Goal: Download file/media

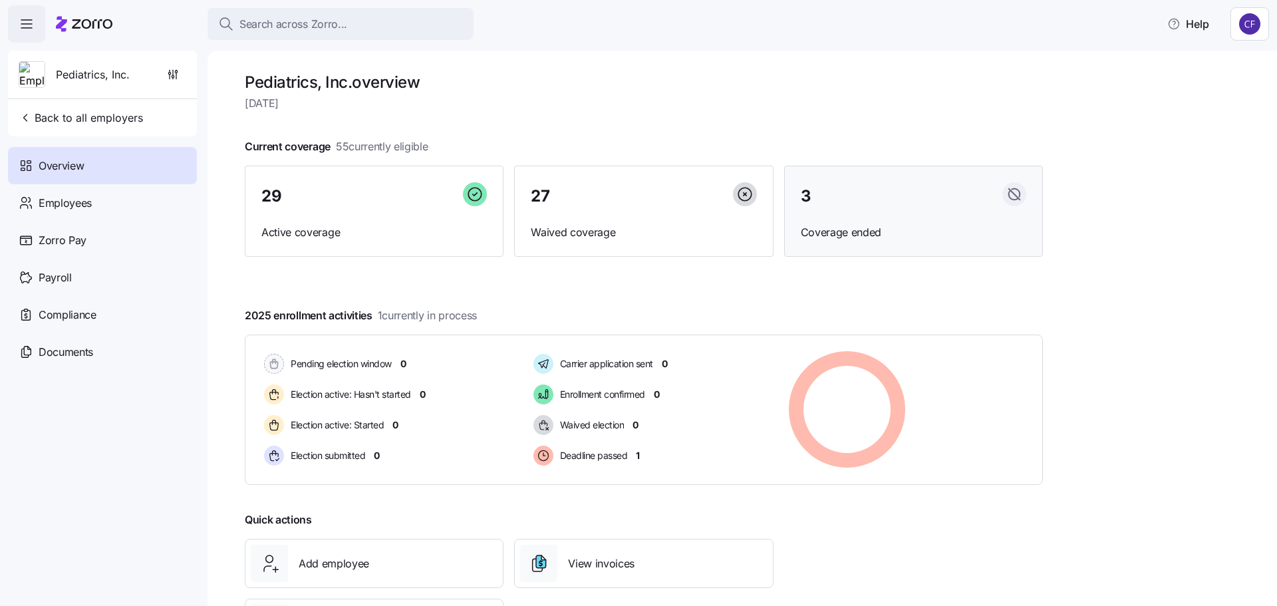
scroll to position [74, 0]
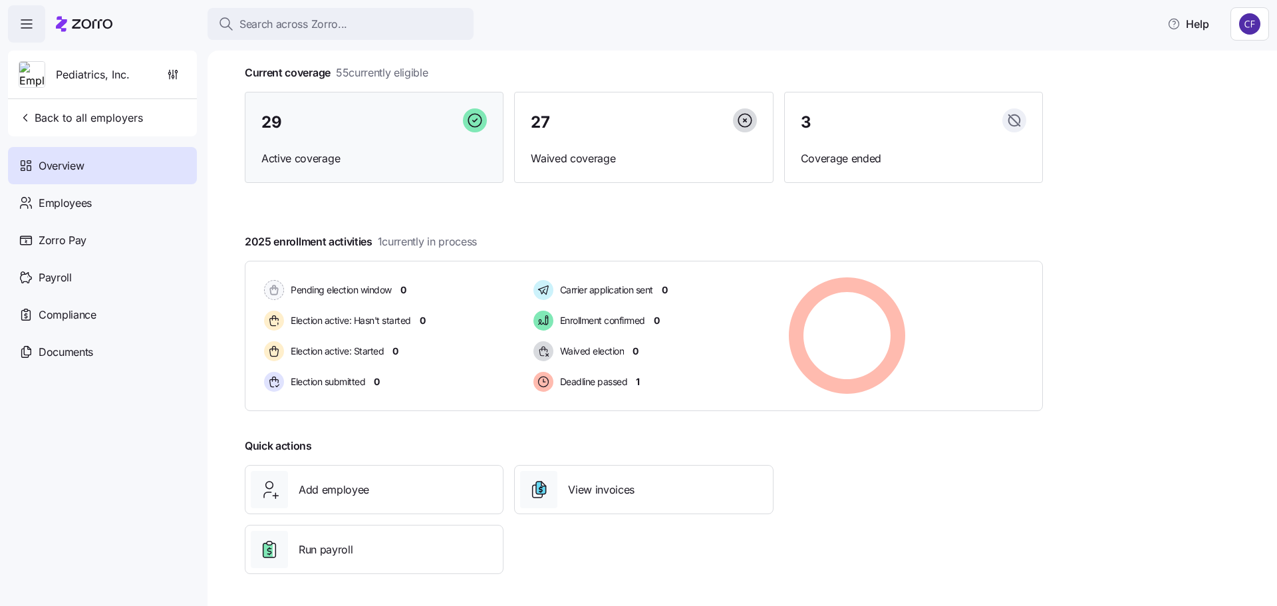
click at [359, 136] on div "29" at bounding box center [374, 122] width 226 height 29
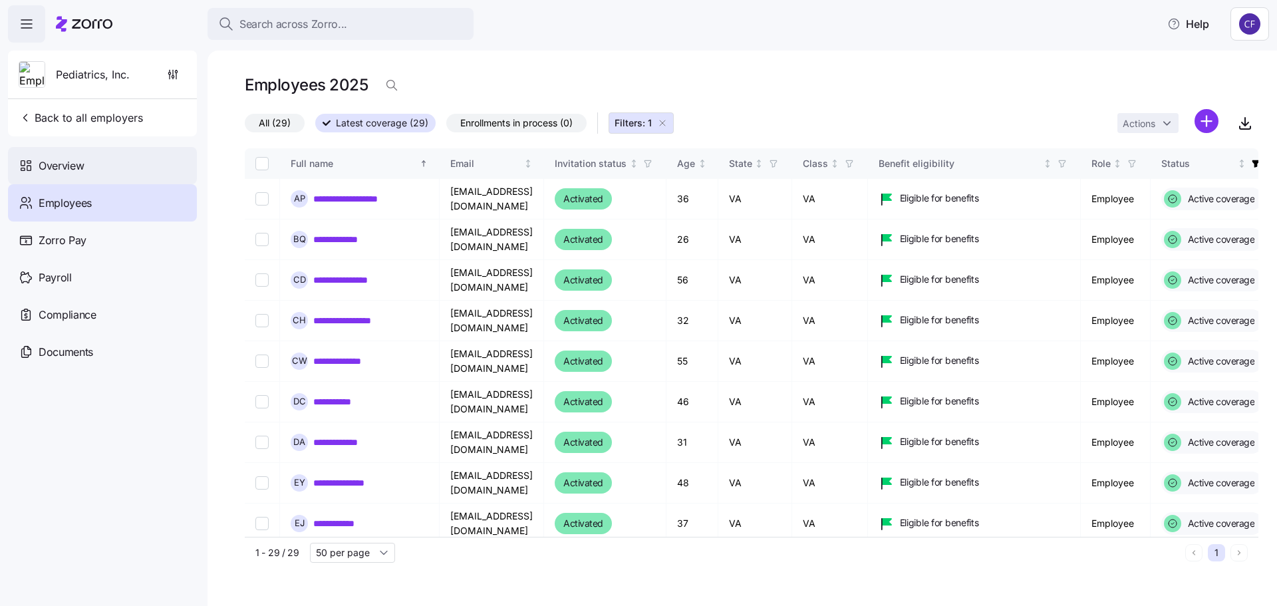
click at [80, 162] on span "Overview" at bounding box center [61, 166] width 45 height 17
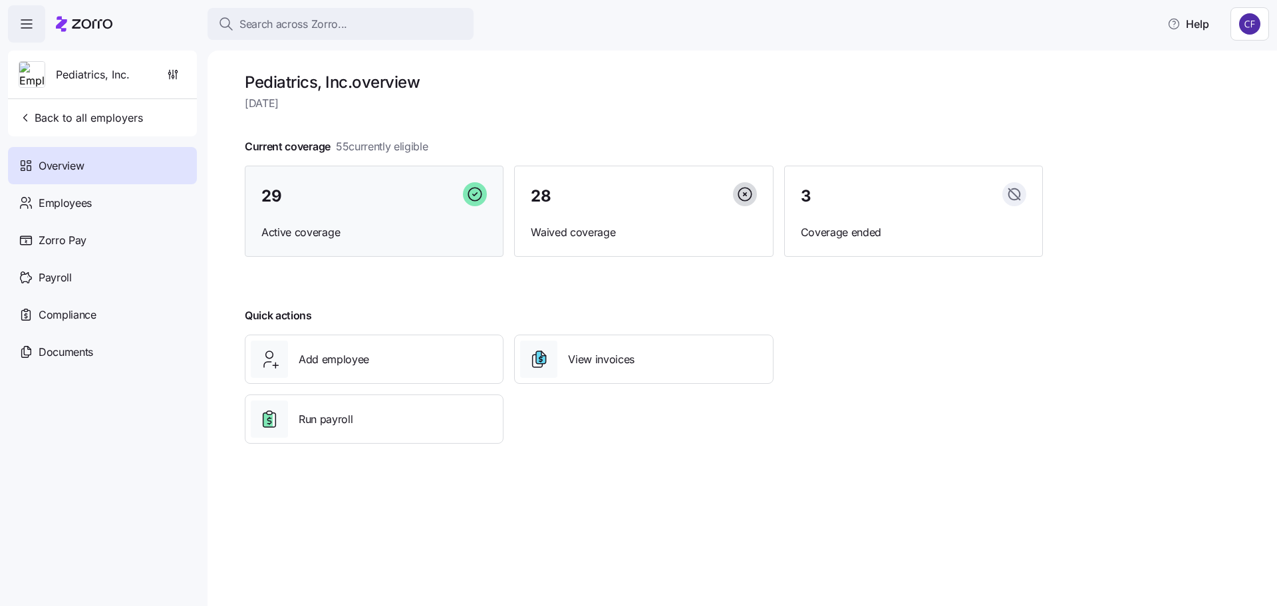
click at [327, 210] on div "29" at bounding box center [374, 196] width 226 height 29
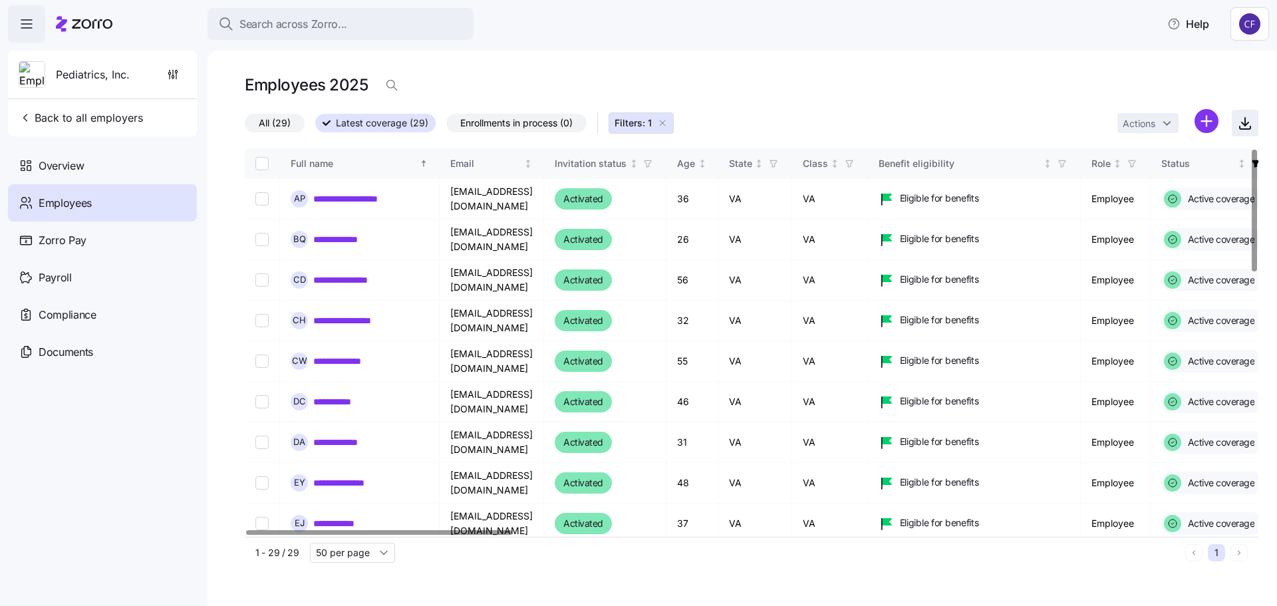
click at [1245, 122] on icon "button" at bounding box center [1245, 122] width 0 height 8
